Goal: Task Accomplishment & Management: Use online tool/utility

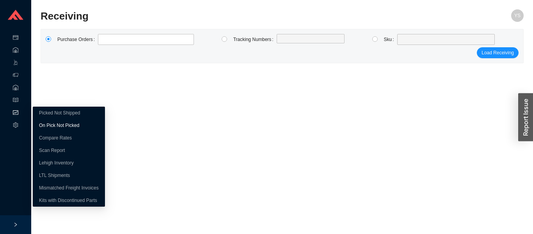
click at [47, 124] on link "On Pick Not Picked" at bounding box center [59, 125] width 40 height 5
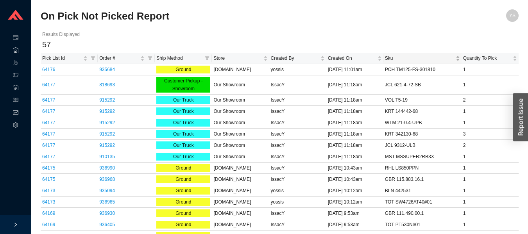
click at [392, 55] on span "Sku" at bounding box center [419, 58] width 69 height 8
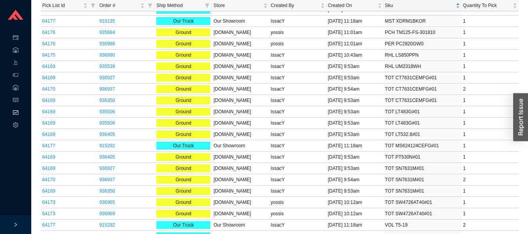
scroll to position [460, 0]
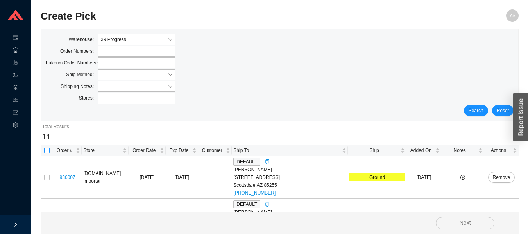
click at [47, 150] on input "checkbox" at bounding box center [46, 150] width 5 height 5
checkbox input "true"
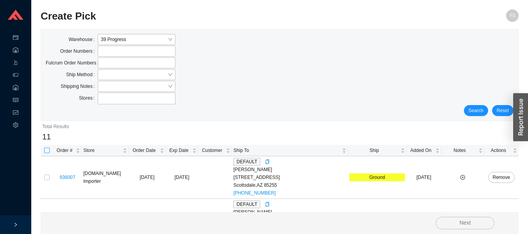
checkbox input "true"
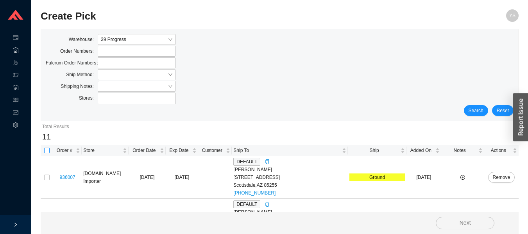
checkbox input "true"
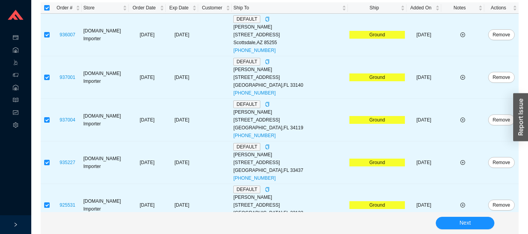
scroll to position [412, 0]
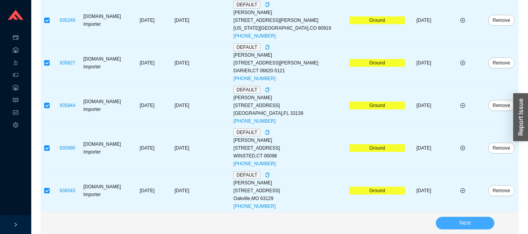
click at [455, 221] on button "Next" at bounding box center [464, 223] width 59 height 12
